Goal: Task Accomplishment & Management: Use online tool/utility

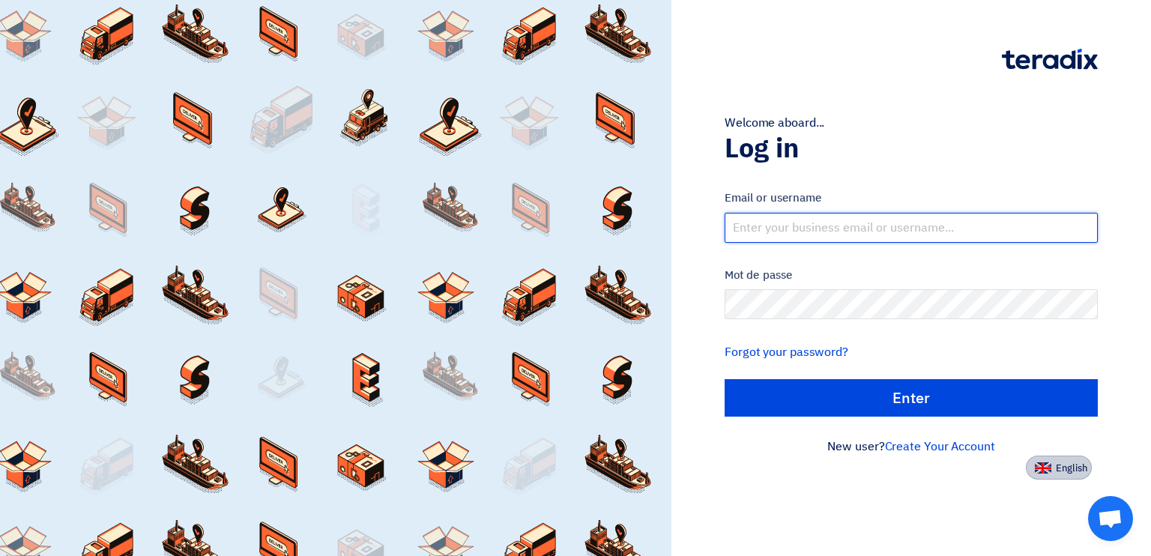
type input "[PERSON_NAME][EMAIL_ADDRESS][PERSON_NAME][DOMAIN_NAME]"
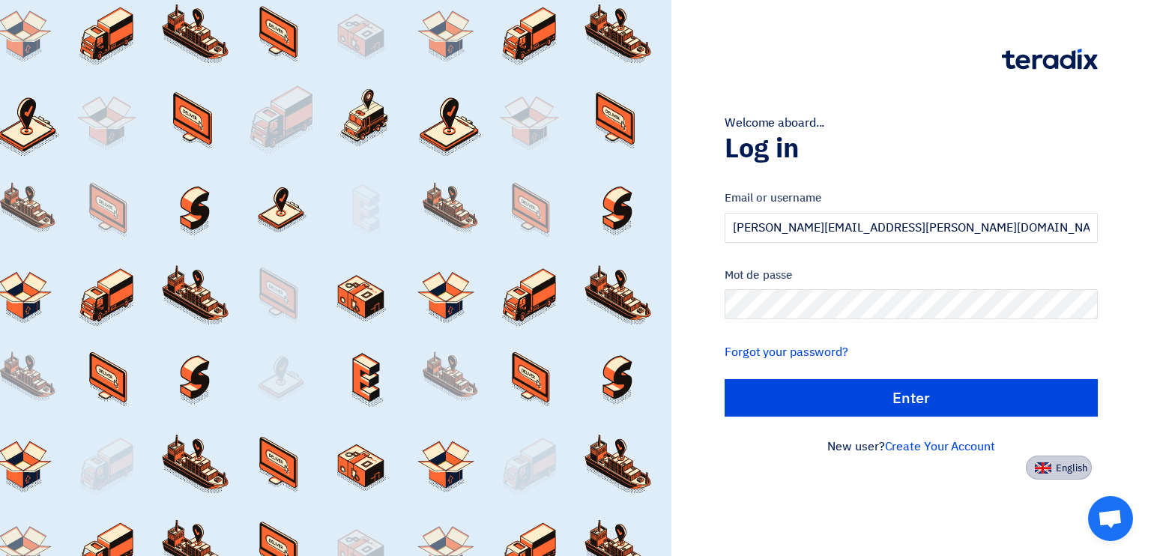
click at [1069, 473] on span "English" at bounding box center [1071, 468] width 31 height 10
type input "Sign in"
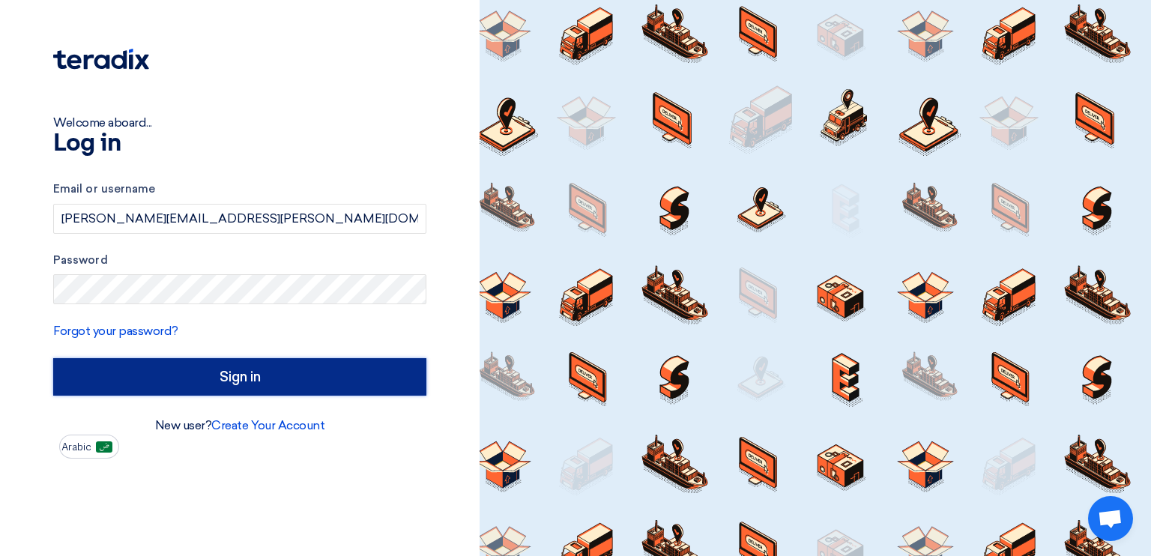
click at [247, 369] on input "Sign in" at bounding box center [239, 376] width 373 height 37
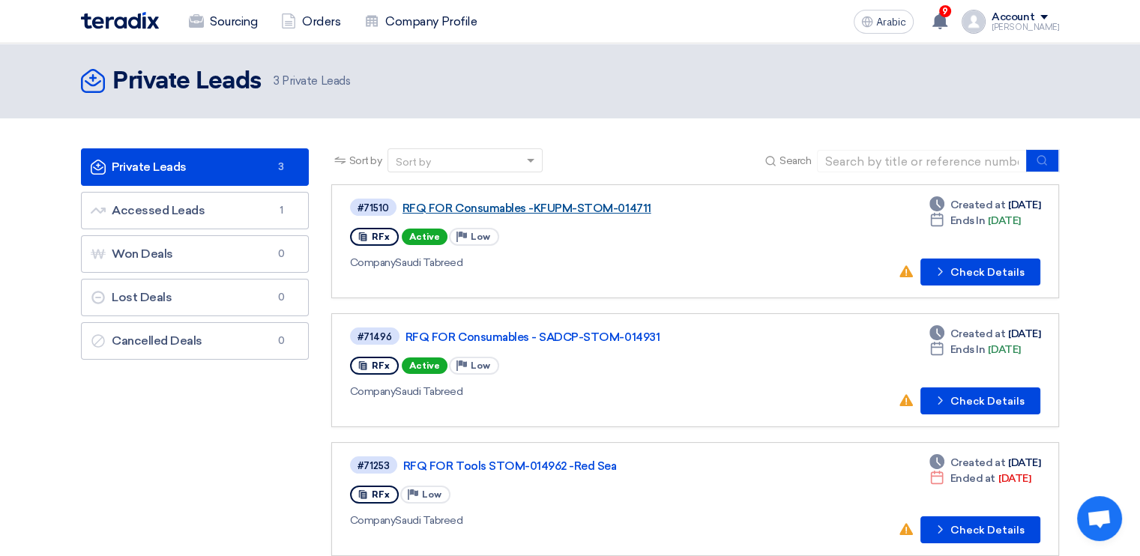
click at [592, 205] on link "RFQ FOR Consumables -KFUPM-STOM-014711" at bounding box center [590, 208] width 375 height 13
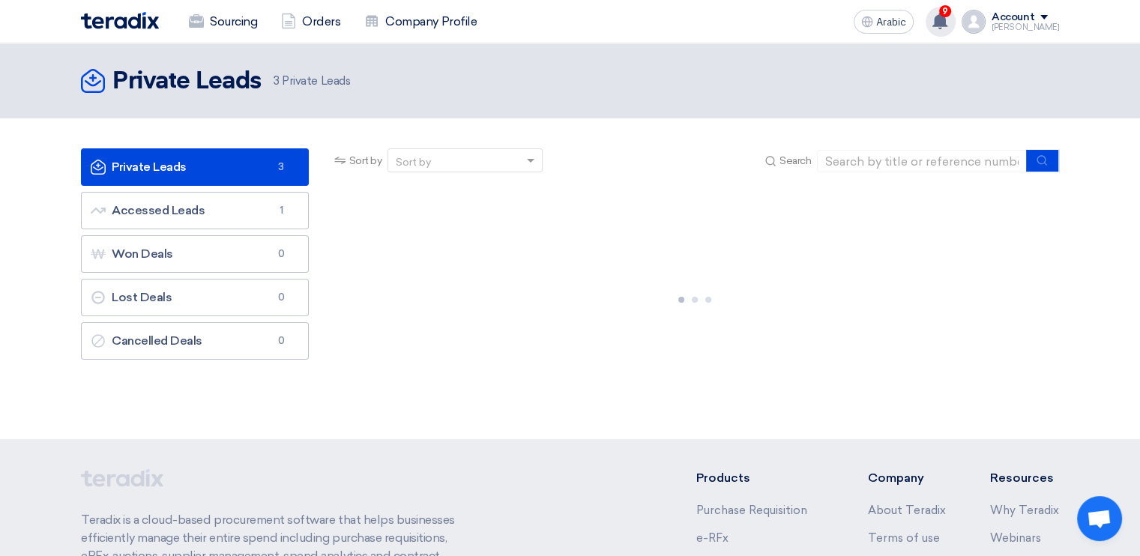
click at [947, 28] on use at bounding box center [939, 21] width 15 height 16
